Goal: Obtain resource: Download file/media

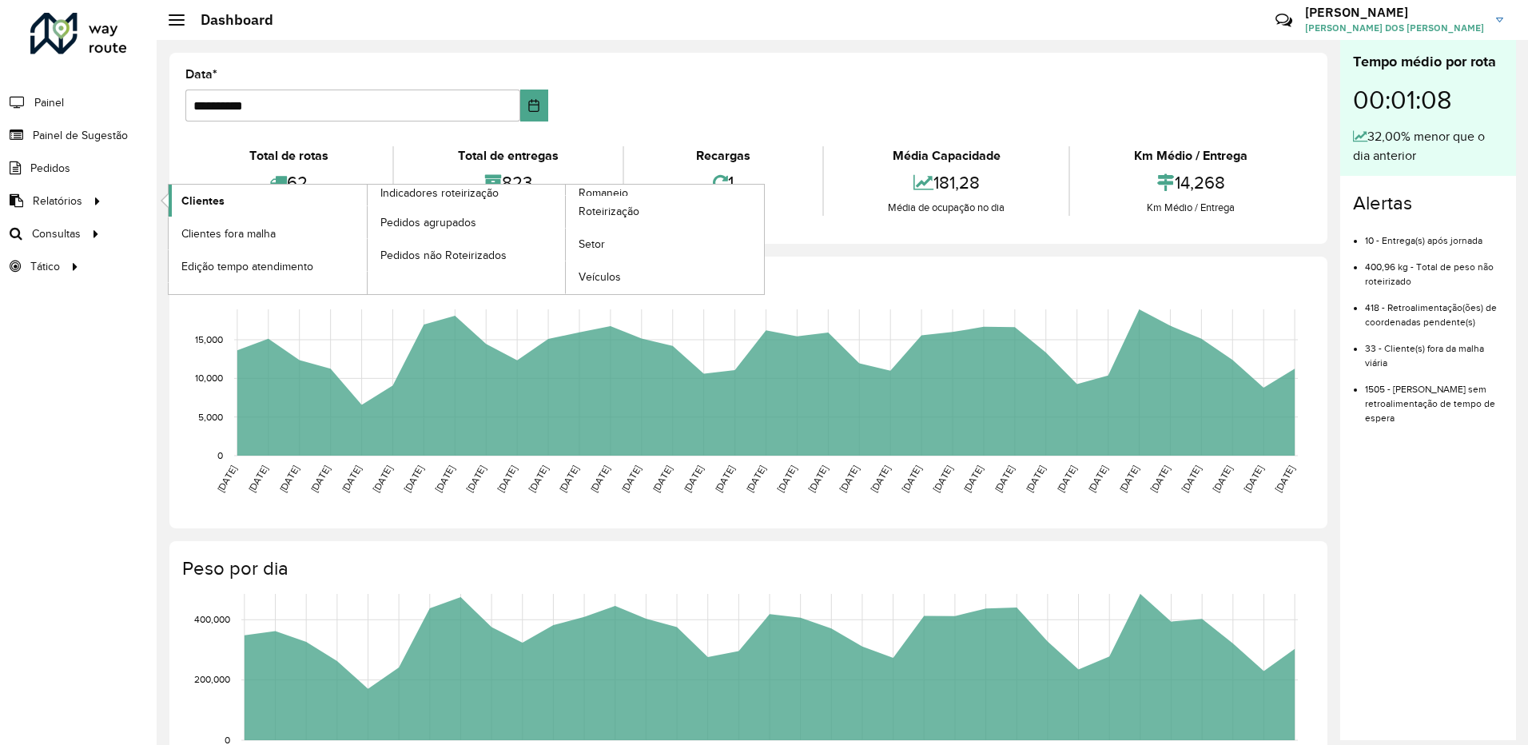
click at [200, 204] on span "Clientes" at bounding box center [202, 201] width 43 height 17
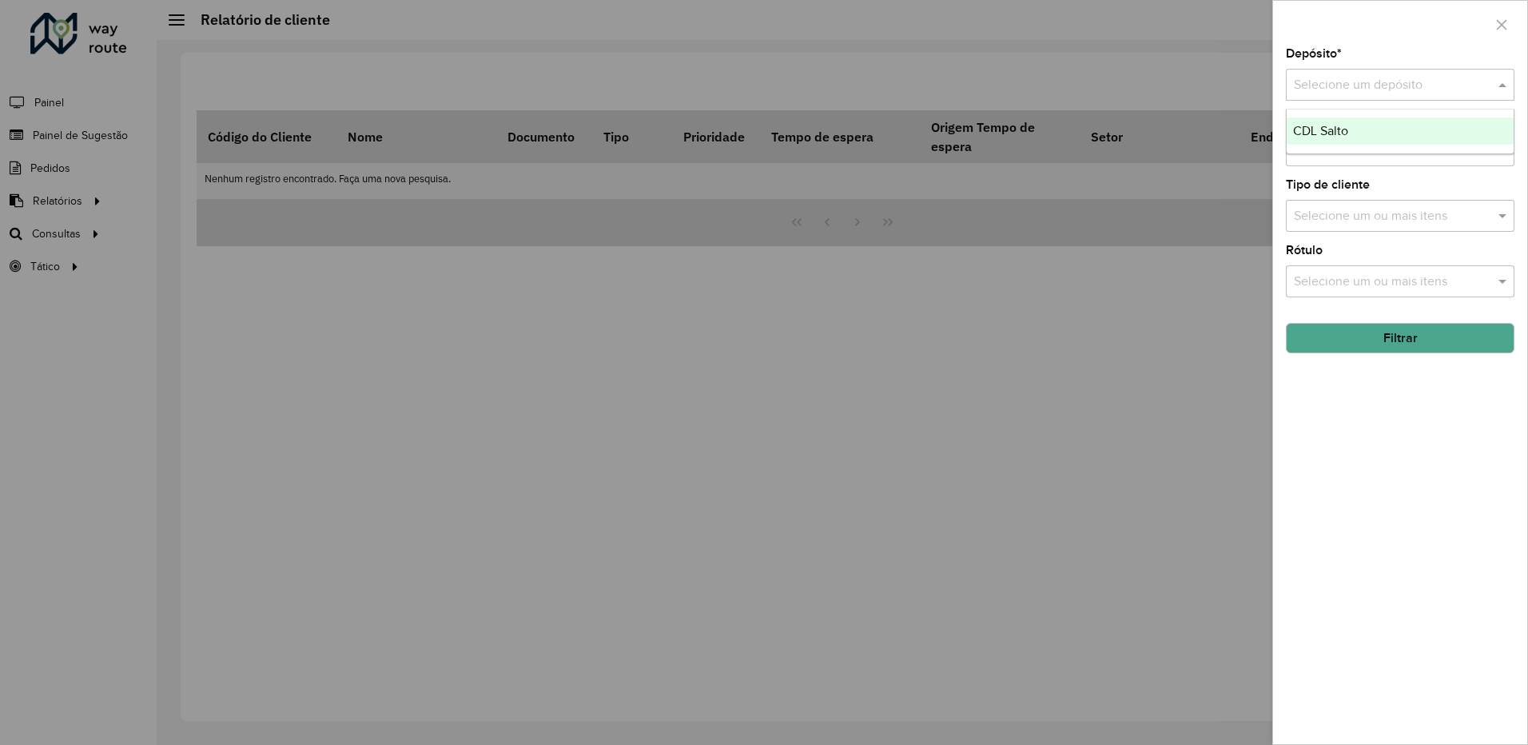
click at [1312, 98] on div "Selecione um depósito" at bounding box center [1400, 85] width 229 height 32
click at [1322, 90] on input "text" at bounding box center [1384, 85] width 181 height 19
click at [1320, 137] on span "CDL Salto" at bounding box center [1320, 131] width 55 height 14
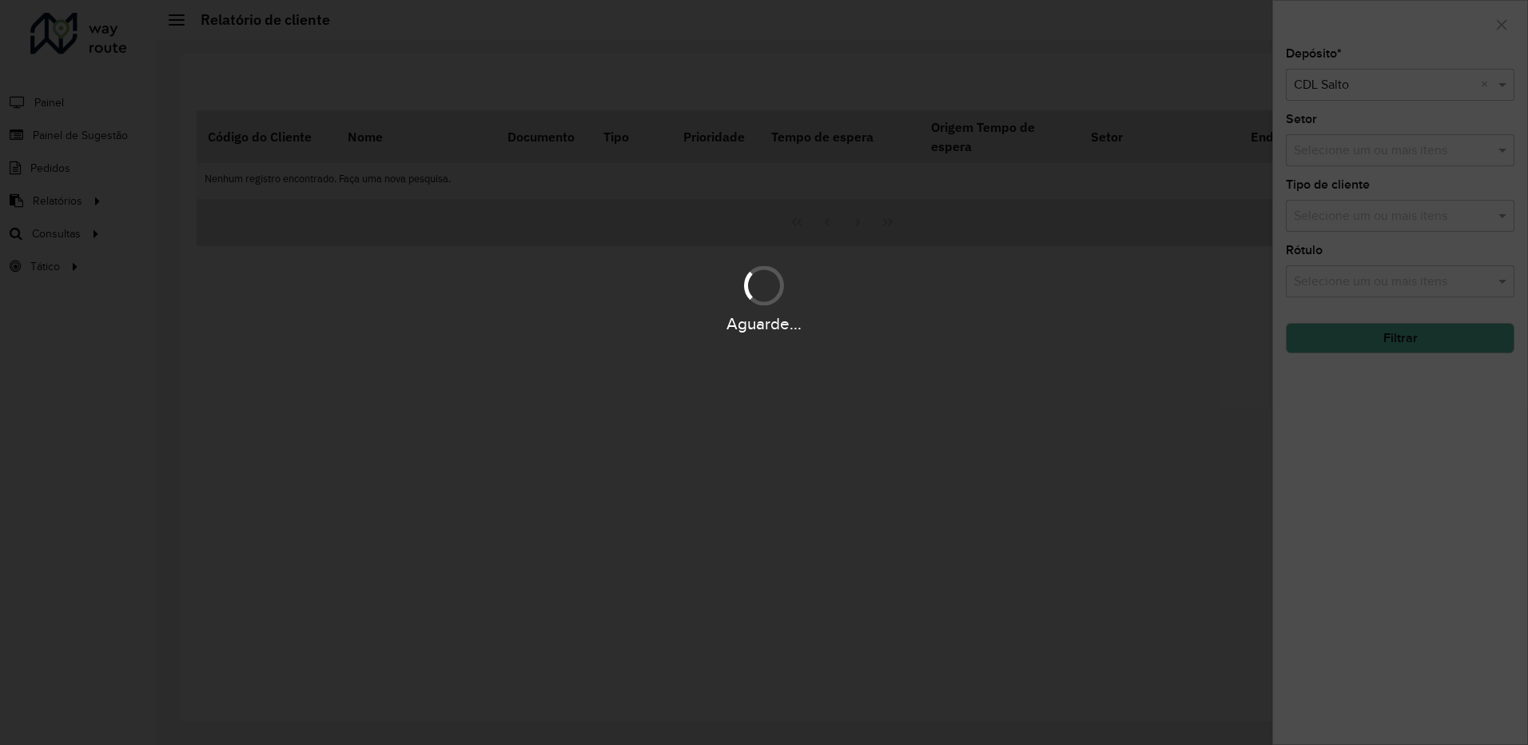
click at [1320, 142] on div "Aguarde..." at bounding box center [764, 372] width 1528 height 745
click at [1326, 159] on div "Aguarde..." at bounding box center [764, 372] width 1528 height 745
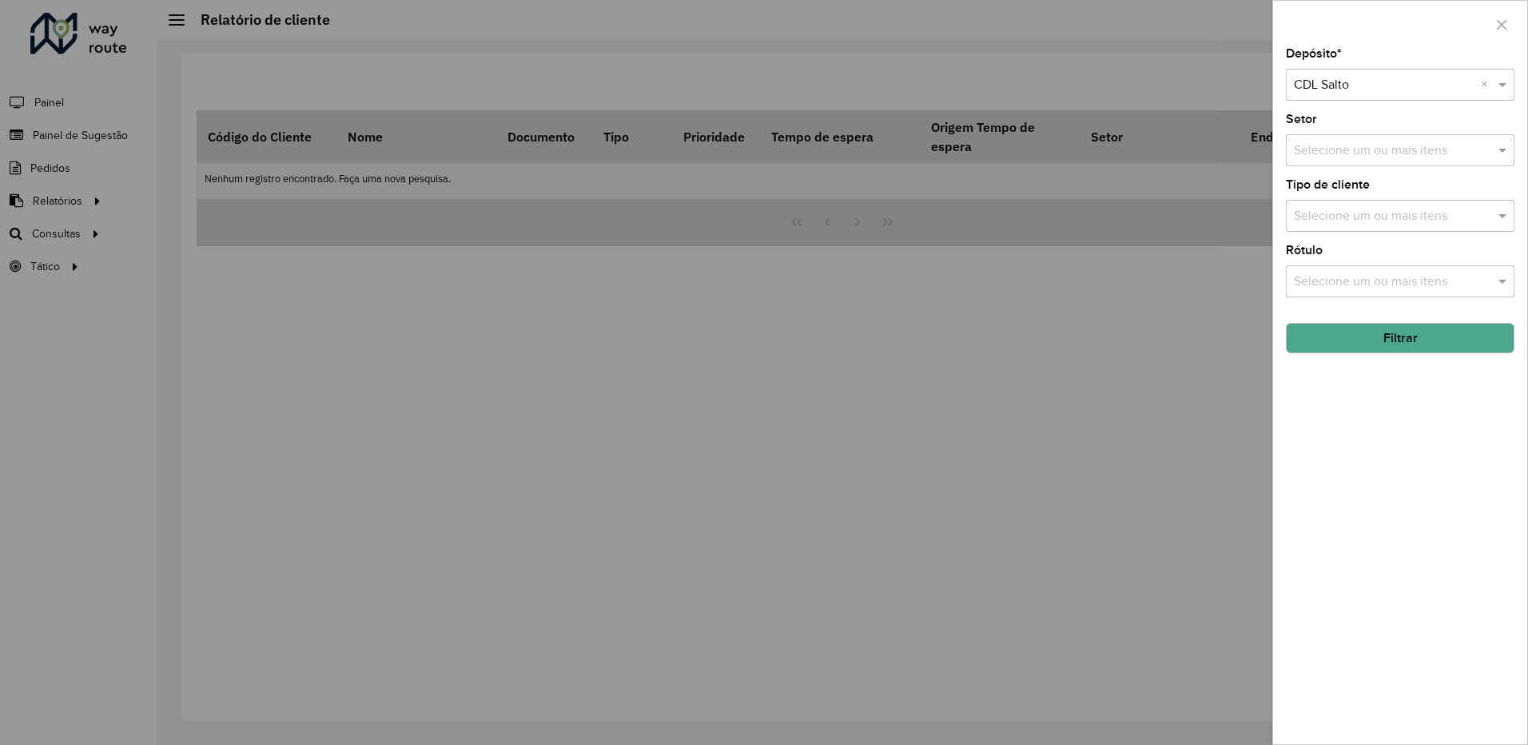
click at [1326, 159] on input "text" at bounding box center [1392, 150] width 205 height 19
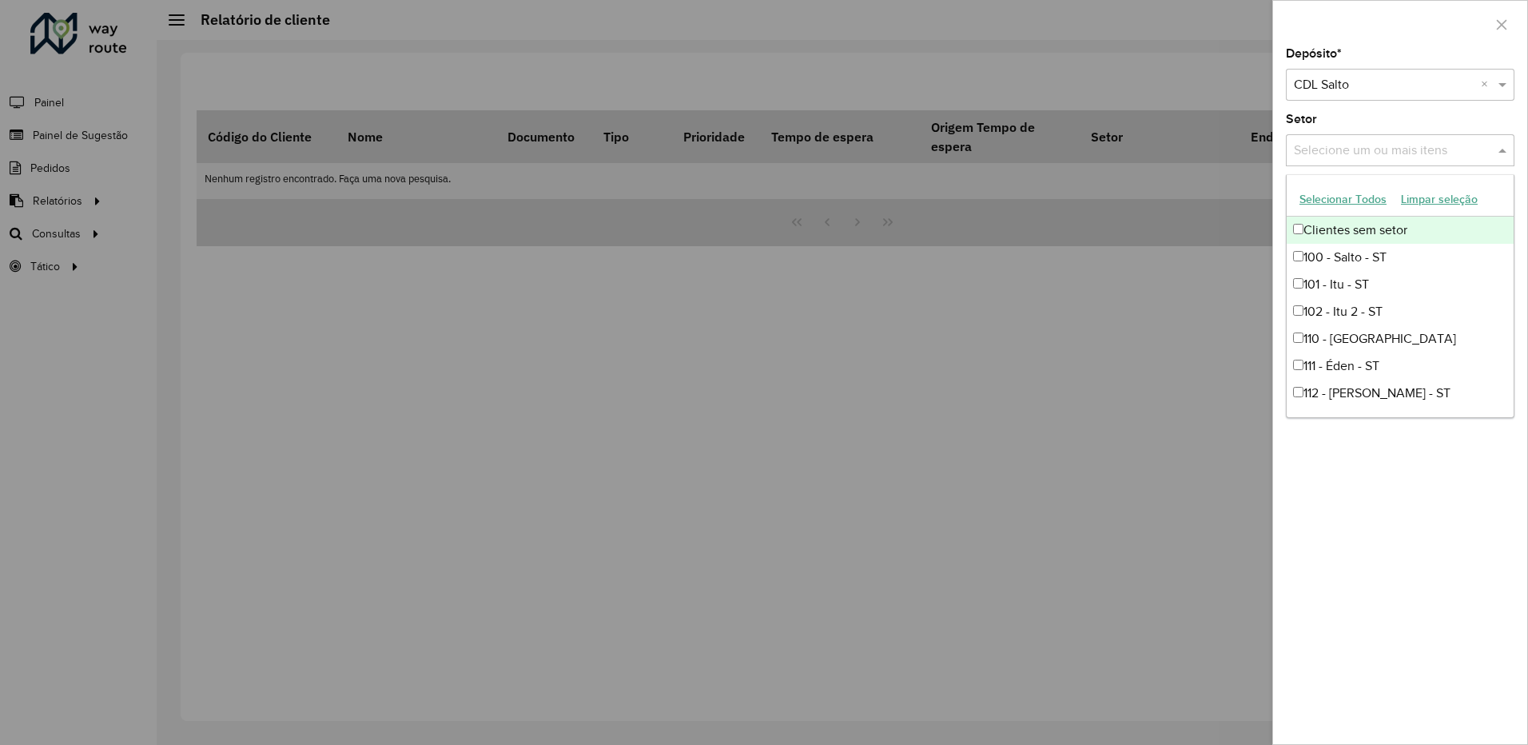
click at [1324, 204] on button "Selecionar Todos" at bounding box center [1342, 199] width 101 height 25
click at [1317, 139] on div "Selecione um ou mais itens 90 itens selecionados" at bounding box center [1383, 150] width 195 height 29
click at [1320, 132] on div "Setor Selecione um ou mais itens 90 itens selecionados ×" at bounding box center [1400, 139] width 229 height 53
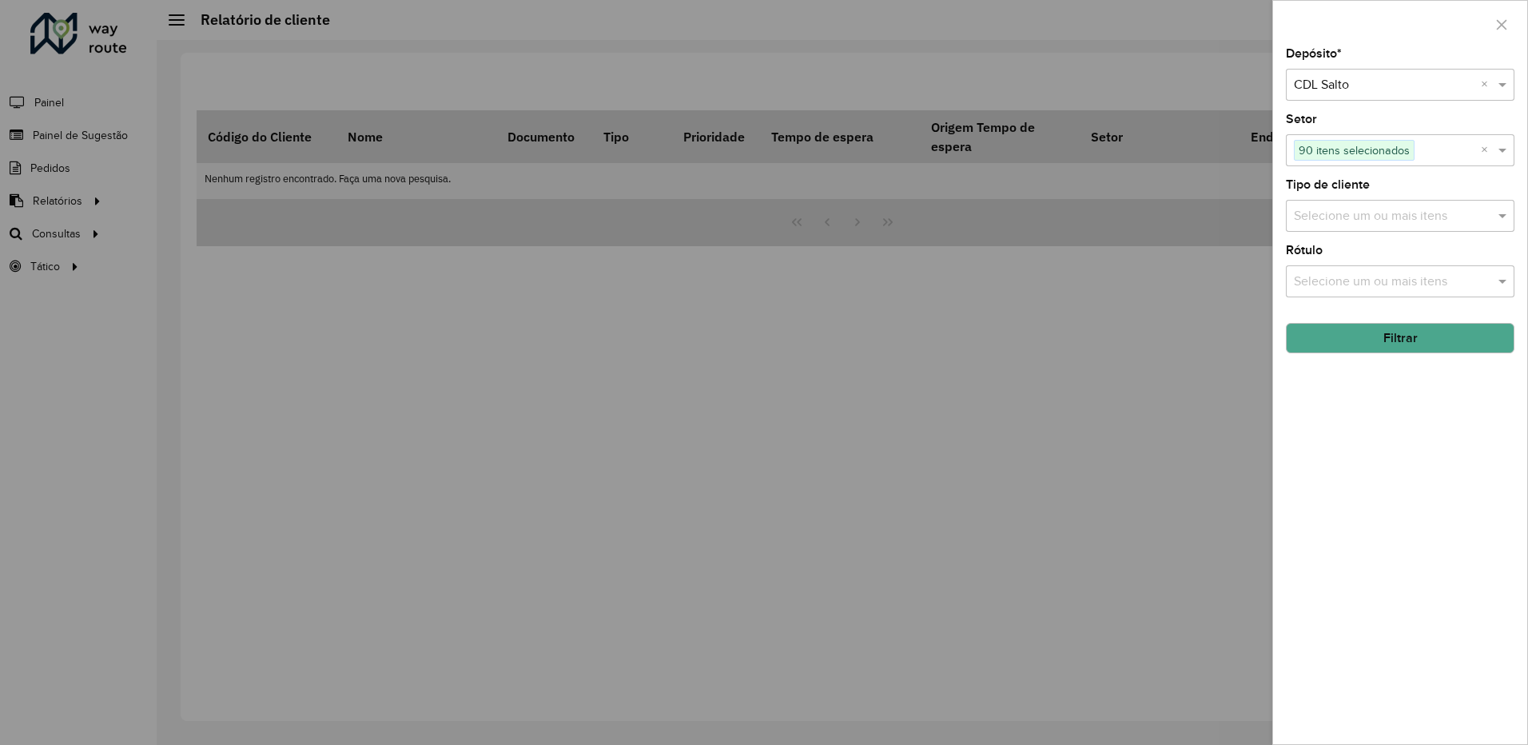
click at [1326, 119] on div "Setor Selecione um ou mais itens 90 itens selecionados ×" at bounding box center [1400, 139] width 229 height 53
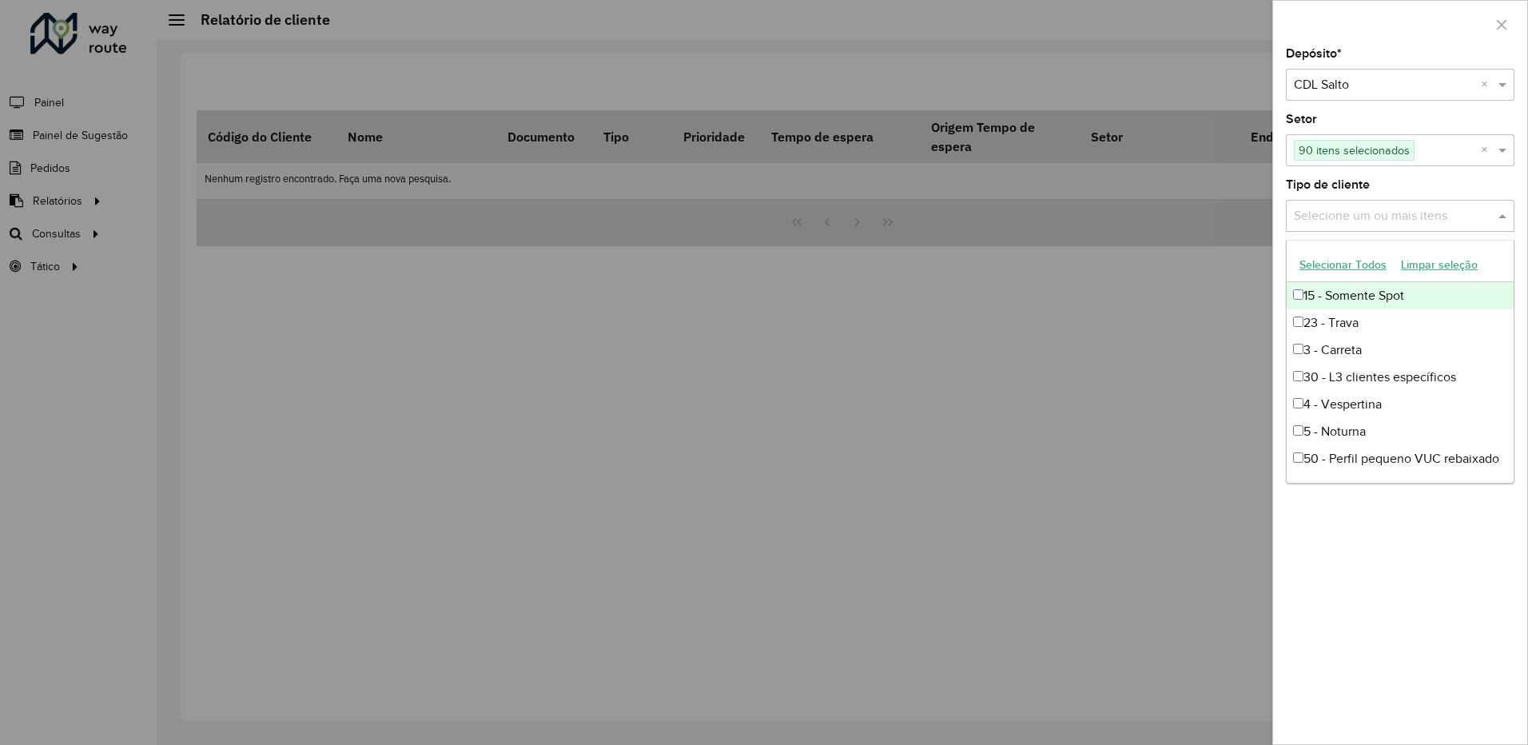
click at [1326, 212] on input "text" at bounding box center [1392, 216] width 205 height 19
click at [1331, 263] on button "Selecionar Todos" at bounding box center [1342, 264] width 101 height 25
click at [1319, 177] on label "Tipo de cliente" at bounding box center [1328, 184] width 84 height 19
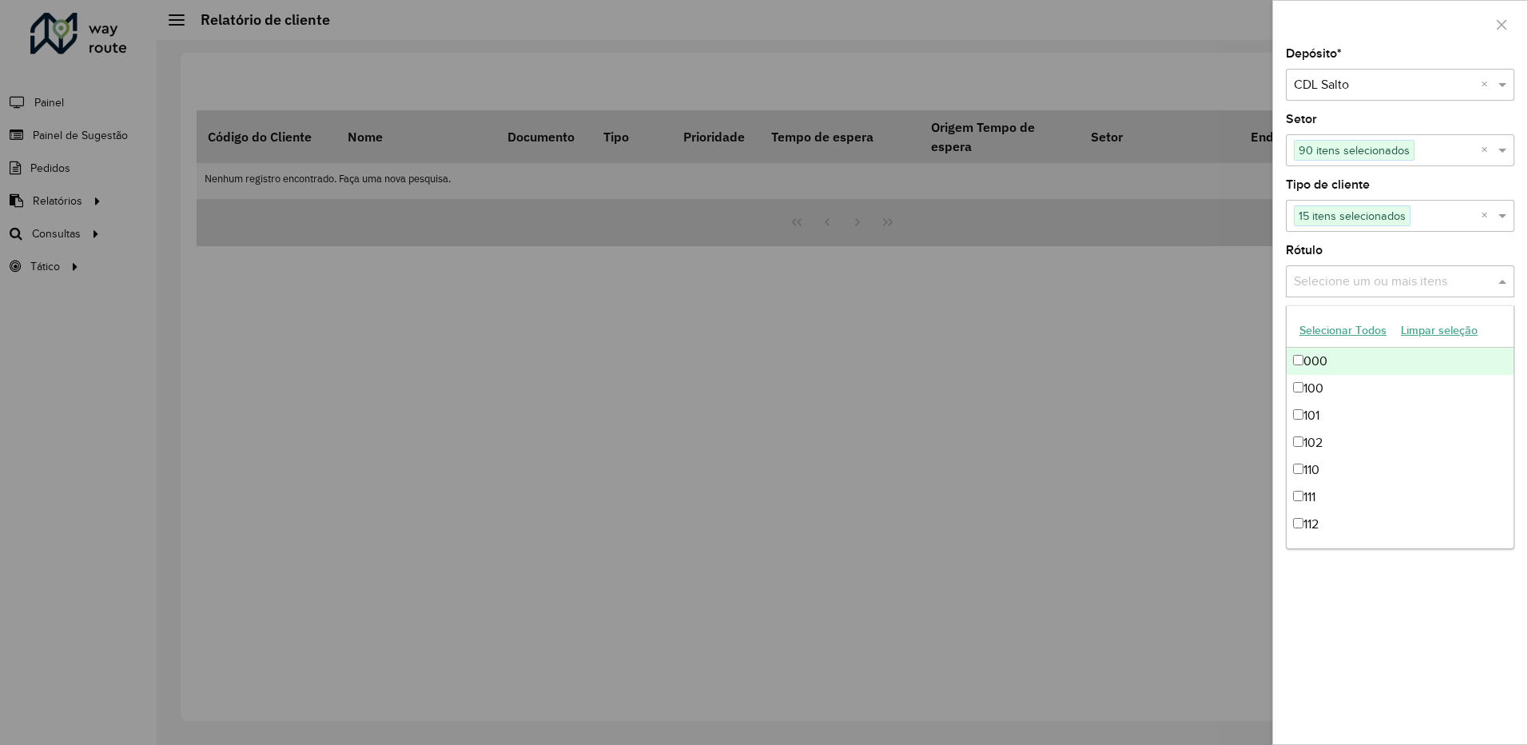
click at [1325, 278] on input "text" at bounding box center [1392, 281] width 205 height 19
click at [1326, 329] on button "Selecionar Todos" at bounding box center [1342, 330] width 101 height 25
click at [1331, 240] on div "Depósito * Selecione um depósito × CDL Salto × Setor Selecione um ou mais itens…" at bounding box center [1400, 396] width 254 height 696
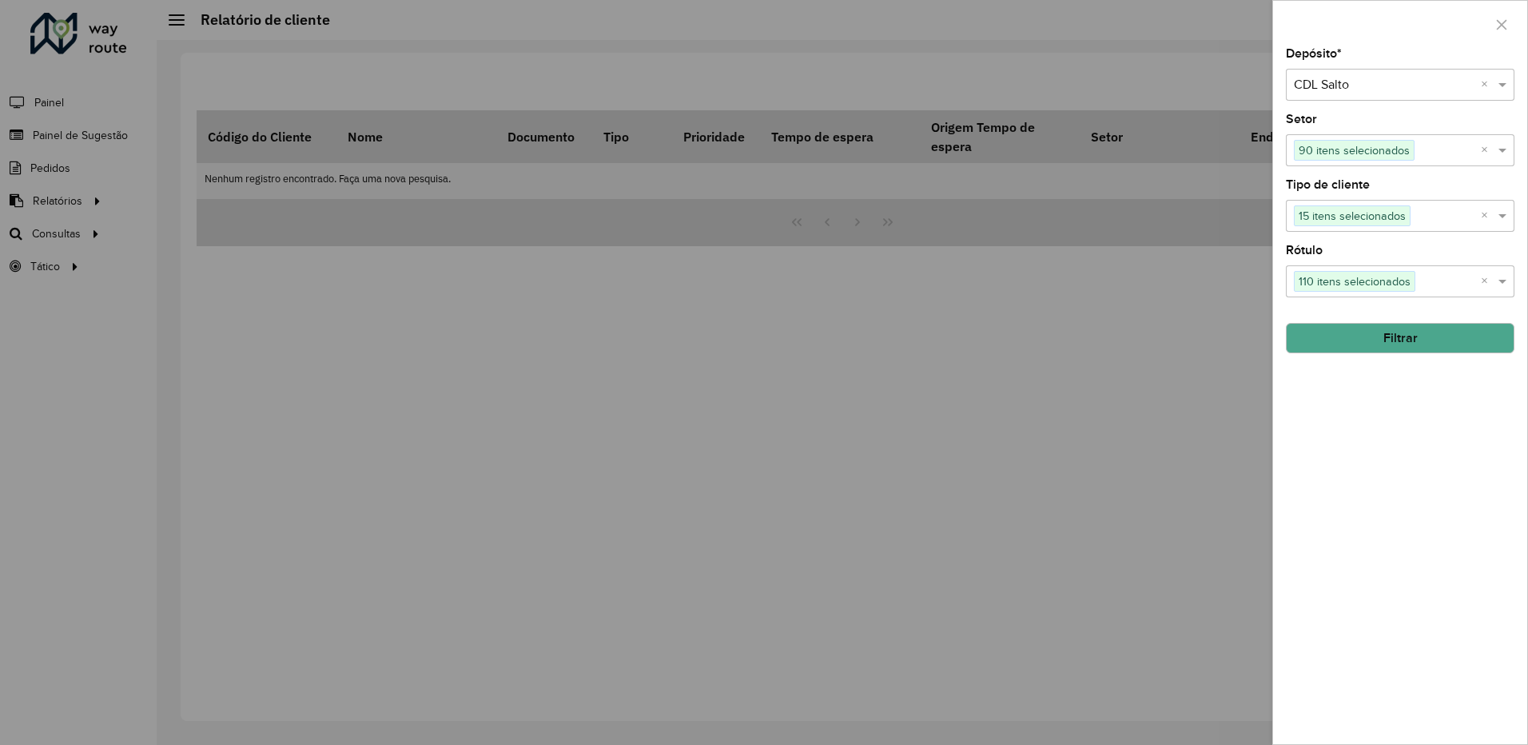
click at [1348, 334] on button "Filtrar" at bounding box center [1400, 338] width 229 height 30
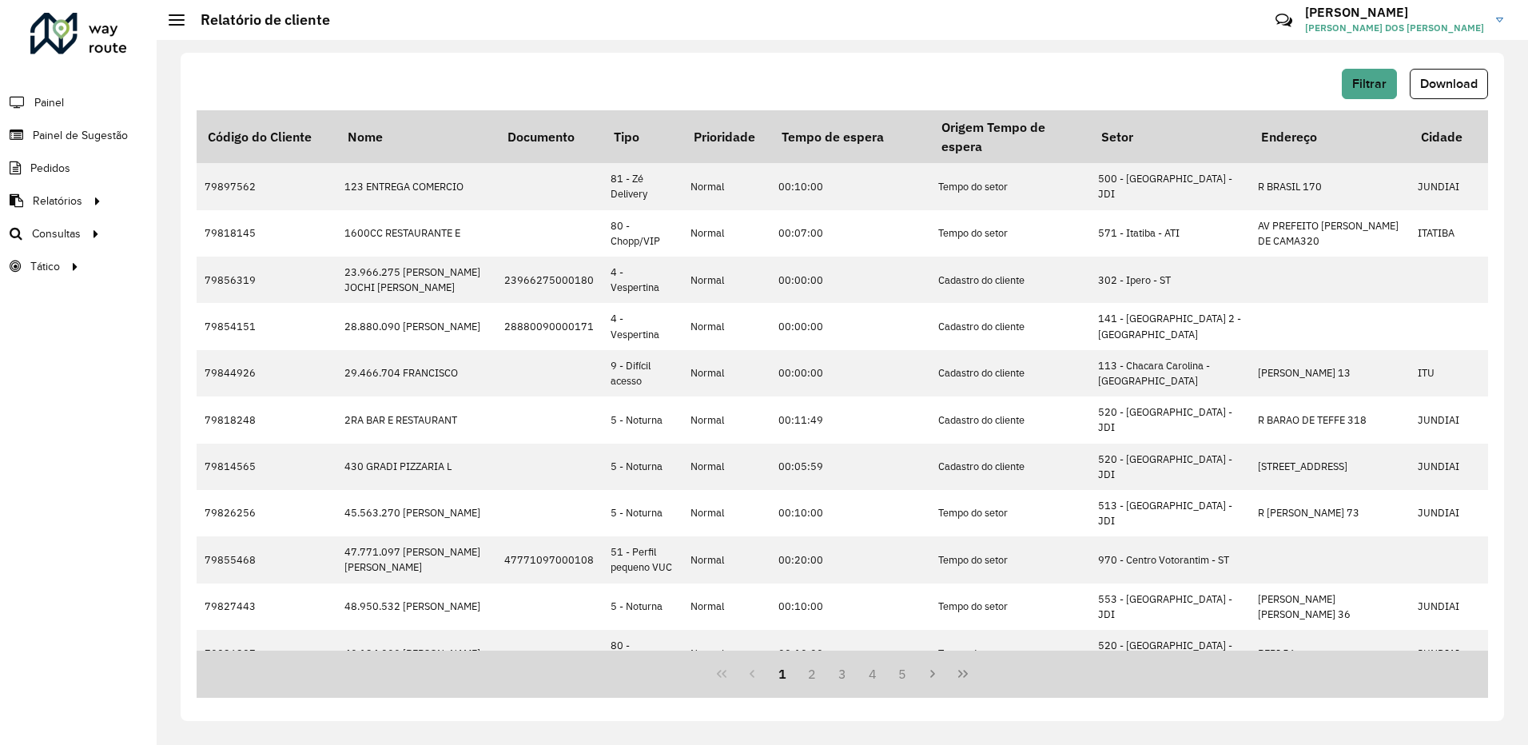
click at [1449, 87] on span "Download" at bounding box center [1449, 84] width 58 height 14
